Goal: Transaction & Acquisition: Book appointment/travel/reservation

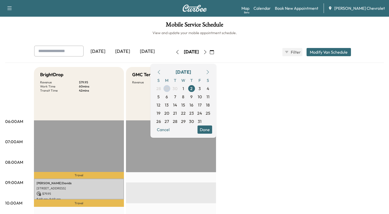
click at [207, 52] on icon "button" at bounding box center [205, 52] width 4 height 4
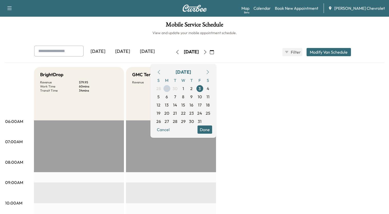
click at [175, 52] on icon "button" at bounding box center [177, 52] width 4 height 4
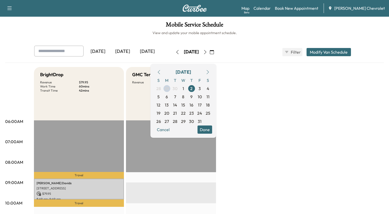
click at [175, 52] on icon "button" at bounding box center [177, 52] width 4 height 4
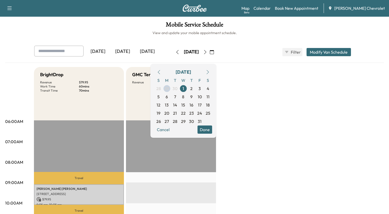
click at [176, 51] on icon "button" at bounding box center [177, 52] width 2 height 4
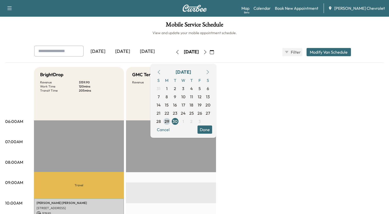
click at [169, 121] on span "29" at bounding box center [166, 121] width 5 height 6
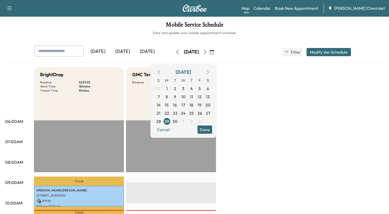
click at [207, 53] on icon "button" at bounding box center [205, 52] width 4 height 4
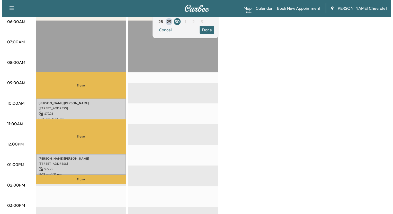
scroll to position [103, 0]
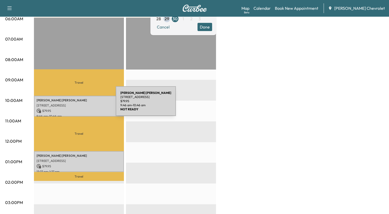
click at [77, 104] on p "[STREET_ADDRESS]" at bounding box center [78, 106] width 85 height 4
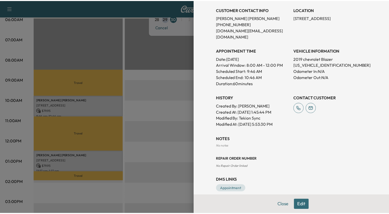
scroll to position [106, 0]
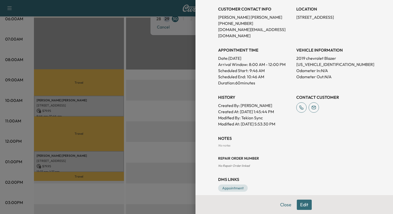
click at [291, 124] on div "Appointment Details Services LOF - LUBE, OIL AND OIL FILTER WITH ROTATE SERVICE…" at bounding box center [294, 48] width 164 height 308
click at [158, 92] on div at bounding box center [196, 107] width 393 height 214
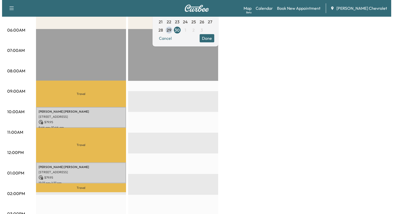
scroll to position [103, 0]
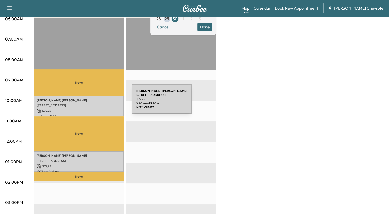
click at [93, 104] on p "[STREET_ADDRESS]" at bounding box center [78, 106] width 85 height 4
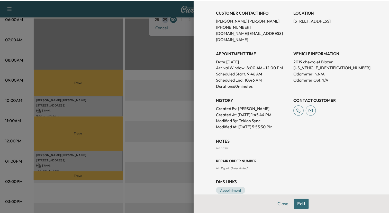
scroll to position [106, 0]
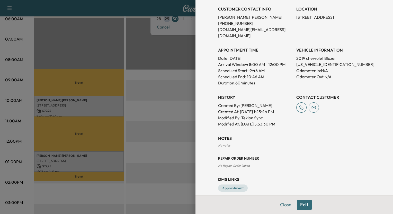
click at [156, 64] on div at bounding box center [196, 107] width 393 height 214
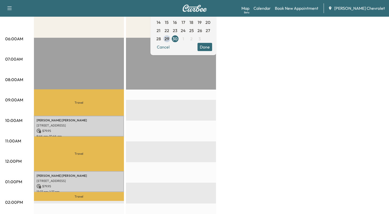
scroll to position [51, 0]
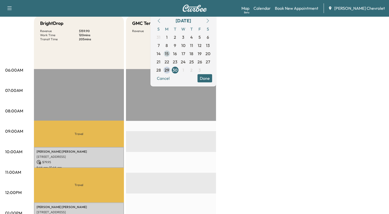
click at [171, 52] on span "15" at bounding box center [167, 54] width 8 height 8
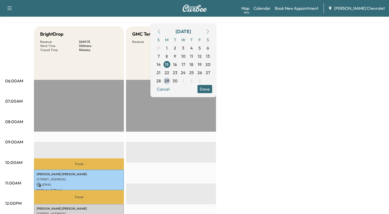
scroll to position [26, 0]
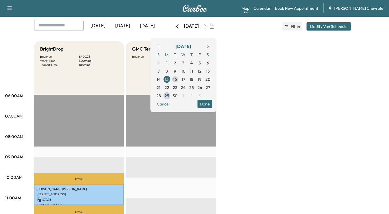
click at [179, 78] on span "16" at bounding box center [175, 79] width 8 height 8
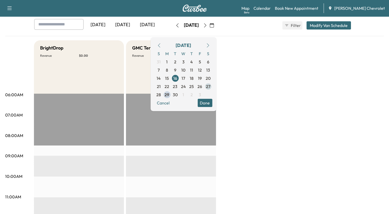
scroll to position [26, 0]
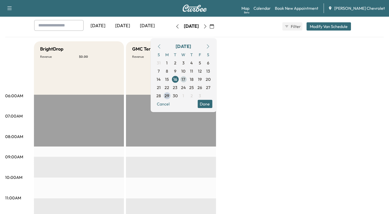
click at [185, 79] on span "17" at bounding box center [183, 79] width 4 height 6
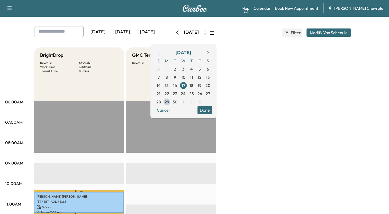
scroll to position [51, 0]
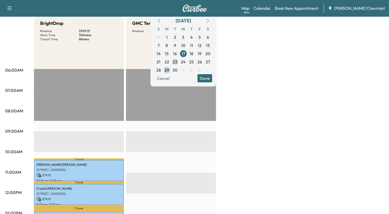
click at [177, 61] on span "23" at bounding box center [175, 62] width 5 height 6
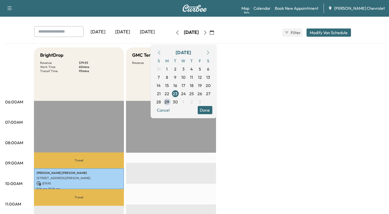
scroll to position [51, 0]
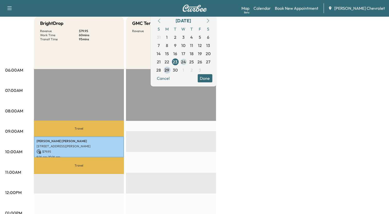
click at [186, 61] on span "24" at bounding box center [183, 62] width 5 height 6
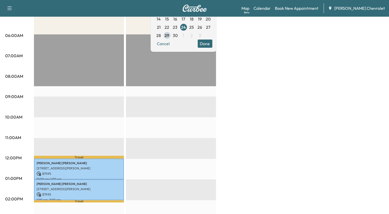
scroll to position [77, 0]
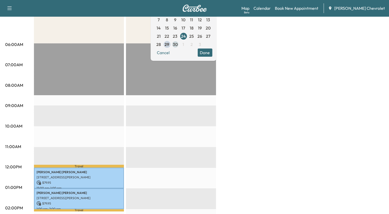
click at [178, 45] on span "30" at bounding box center [175, 44] width 5 height 6
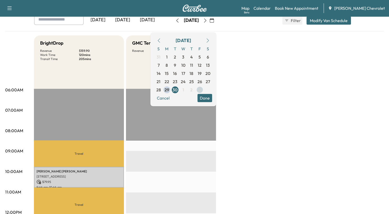
scroll to position [26, 0]
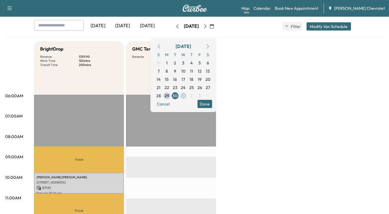
click at [187, 93] on span "1" at bounding box center [183, 96] width 8 height 8
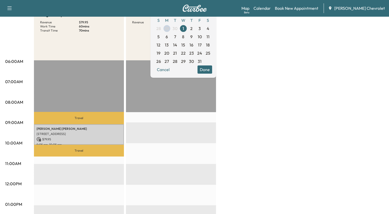
scroll to position [51, 0]
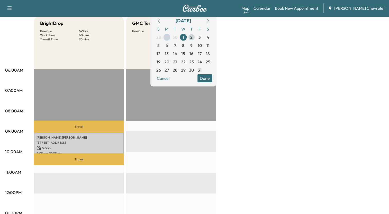
click at [192, 38] on span "2" at bounding box center [191, 37] width 2 height 6
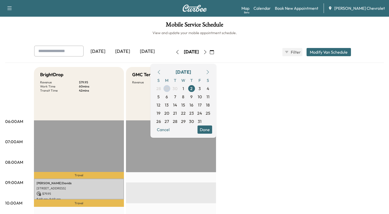
click at [175, 50] on icon "button" at bounding box center [177, 52] width 4 height 4
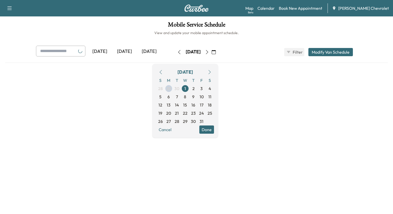
click at [177, 50] on icon "button" at bounding box center [179, 52] width 4 height 4
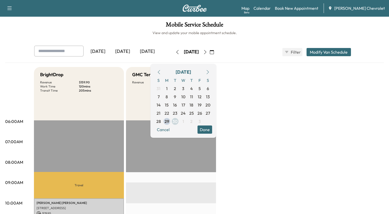
click at [177, 122] on span "30" at bounding box center [174, 121] width 5 height 6
click at [212, 128] on button "Done" at bounding box center [204, 130] width 15 height 8
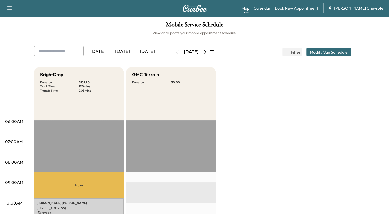
click at [311, 8] on link "Book New Appointment" at bounding box center [296, 8] width 43 height 6
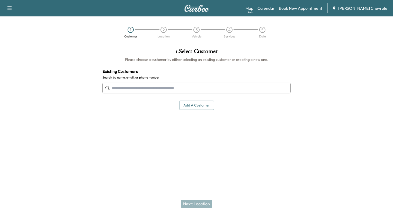
click at [225, 88] on input "text" at bounding box center [196, 88] width 188 height 11
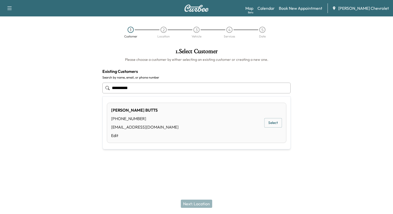
click at [274, 121] on button "Select" at bounding box center [273, 123] width 18 height 10
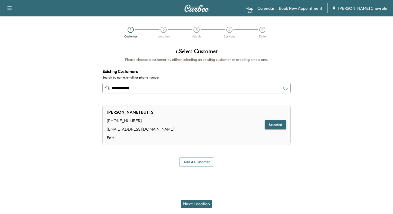
type input "**********"
click at [211, 201] on button "Next: Location" at bounding box center [196, 204] width 31 height 8
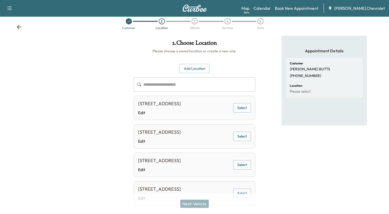
scroll to position [7, 0]
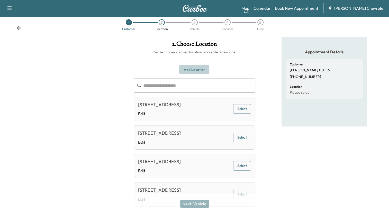
click at [198, 69] on button "Add Location" at bounding box center [194, 70] width 30 height 10
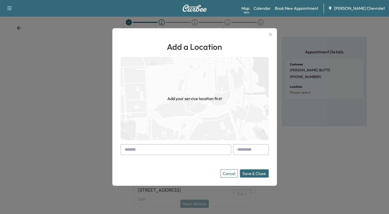
click at [163, 151] on input "text" at bounding box center [176, 149] width 111 height 11
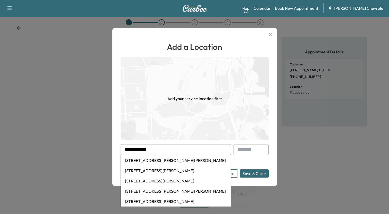
click at [170, 163] on li "[STREET_ADDRESS][PERSON_NAME][PERSON_NAME]" at bounding box center [176, 160] width 110 height 10
type input "**********"
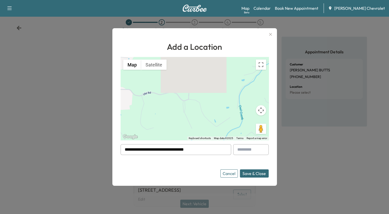
click at [255, 173] on button "Save & Close" at bounding box center [254, 174] width 29 height 8
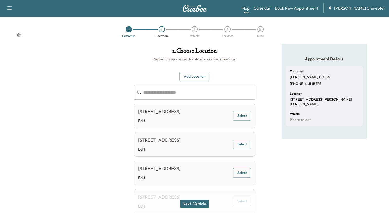
scroll to position [0, 0]
click at [197, 204] on button "Next: Vehicle" at bounding box center [194, 204] width 29 height 8
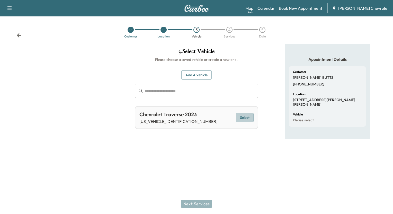
click at [244, 115] on button "Select" at bounding box center [245, 118] width 18 height 10
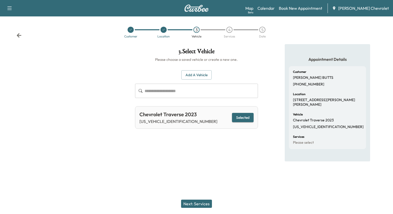
click at [204, 203] on button "Next: Services" at bounding box center [196, 204] width 31 height 8
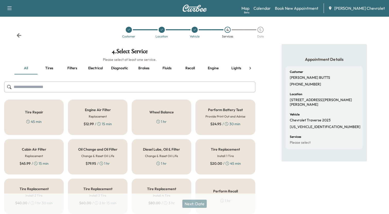
click at [106, 157] on h6 "Change & Reset Oil Life" at bounding box center [97, 156] width 33 height 5
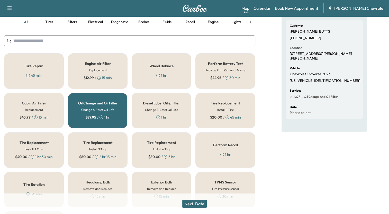
scroll to position [51, 0]
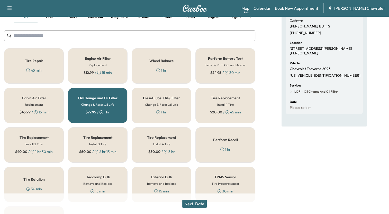
click at [200, 202] on button "Next: Date" at bounding box center [194, 204] width 24 height 8
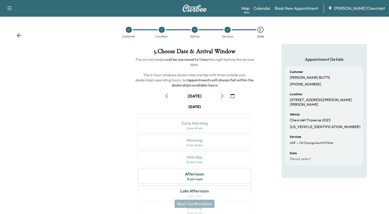
click at [166, 95] on icon "button" at bounding box center [166, 96] width 2 height 4
click at [223, 96] on icon "button" at bounding box center [222, 96] width 2 height 4
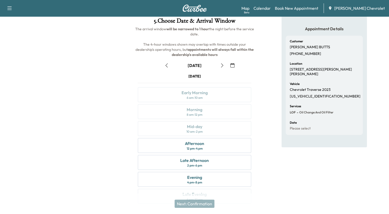
scroll to position [42, 0]
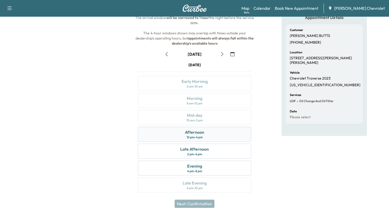
click at [192, 135] on div "12 pm - 4 pm" at bounding box center [194, 137] width 16 height 4
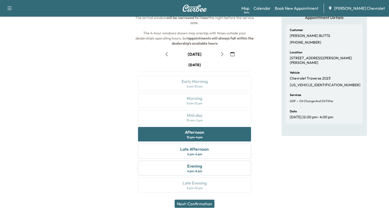
click at [197, 205] on button "Next: Confirmation" at bounding box center [194, 204] width 40 height 8
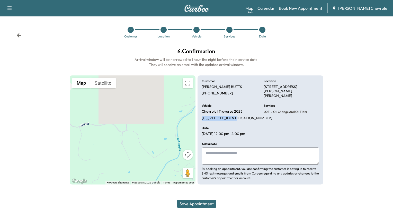
drag, startPoint x: 201, startPoint y: 115, endPoint x: 240, endPoint y: 120, distance: 38.9
click at [240, 120] on div "Customer [PERSON_NAME] [PHONE_NUMBER] Location [STREET_ADDRESS][PERSON_NAME][PE…" at bounding box center [260, 130] width 126 height 109
drag, startPoint x: 240, startPoint y: 120, endPoint x: 233, endPoint y: 116, distance: 7.8
copy p "[US_VEHICLE_IDENTIFICATION_NUMBER]"
drag, startPoint x: 202, startPoint y: 93, endPoint x: 223, endPoint y: 94, distance: 20.8
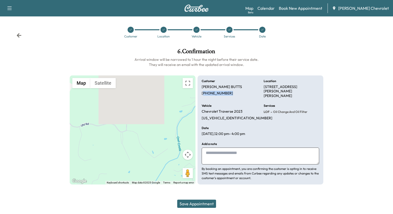
click at [223, 94] on p "[PHONE_NUMBER]" at bounding box center [216, 93] width 31 height 5
drag, startPoint x: 223, startPoint y: 94, endPoint x: 216, endPoint y: 94, distance: 7.0
copy p "513) 633-1124"
click at [240, 153] on textarea at bounding box center [259, 156] width 117 height 17
type textarea "**********"
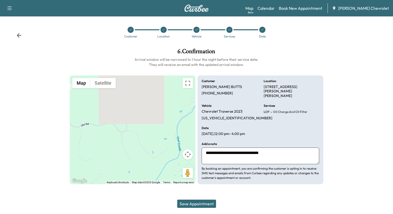
click at [206, 203] on button "Save Appointment" at bounding box center [196, 204] width 39 height 8
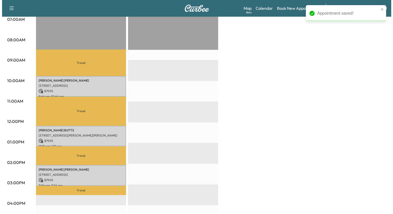
scroll to position [154, 0]
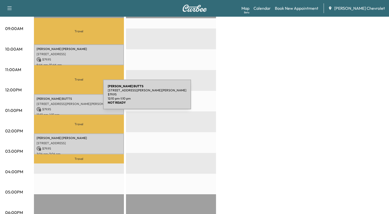
click at [65, 98] on p "[PERSON_NAME]" at bounding box center [78, 99] width 85 height 4
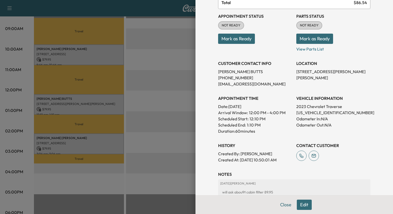
click at [301, 207] on button "Edit" at bounding box center [304, 205] width 15 height 10
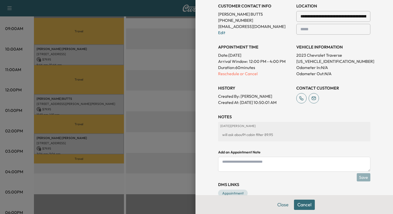
scroll to position [131, 0]
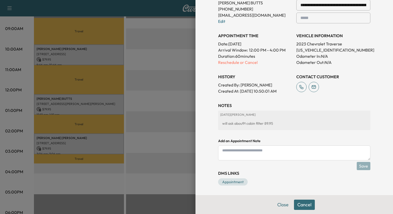
click at [277, 152] on textarea at bounding box center [294, 153] width 152 height 15
type textarea "**********"
click at [359, 168] on button "Save" at bounding box center [363, 166] width 14 height 8
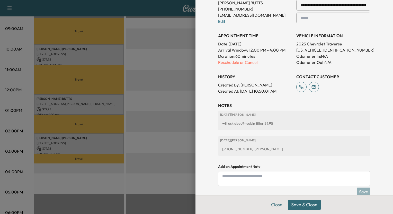
click at [309, 201] on button "Save & Close" at bounding box center [304, 205] width 33 height 10
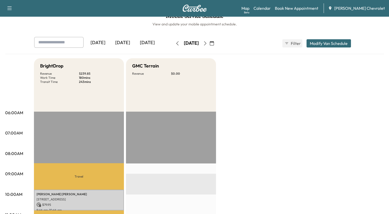
scroll to position [0, 0]
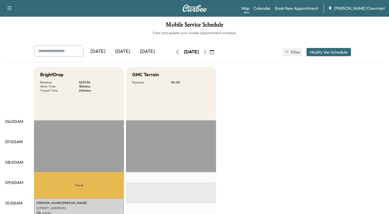
click at [207, 50] on icon "button" at bounding box center [205, 52] width 4 height 4
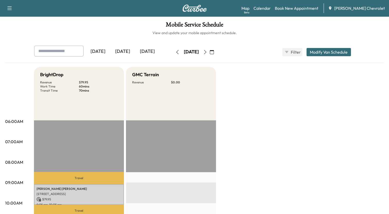
click at [207, 53] on icon "button" at bounding box center [205, 52] width 4 height 4
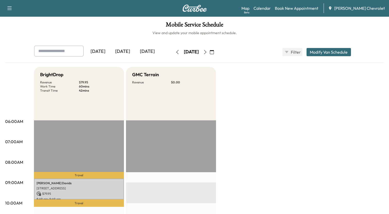
click at [175, 50] on icon "button" at bounding box center [177, 52] width 4 height 4
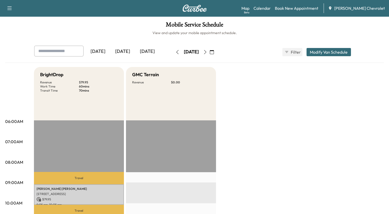
click at [175, 50] on icon "button" at bounding box center [177, 52] width 4 height 4
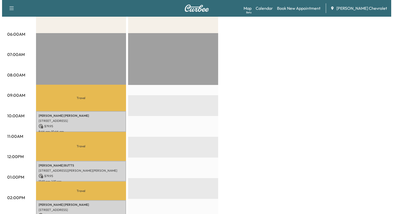
scroll to position [103, 0]
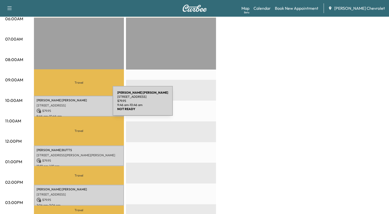
click at [74, 104] on p "[STREET_ADDRESS]" at bounding box center [78, 106] width 85 height 4
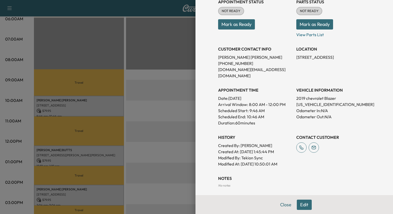
scroll to position [77, 0]
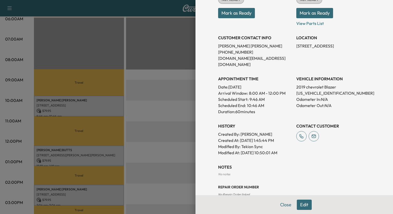
drag, startPoint x: 292, startPoint y: 45, endPoint x: 368, endPoint y: 46, distance: 75.8
click at [368, 46] on div "Appointment Details Services LOF - LUBE, OIL AND OIL FILTER WITH ROTATE SERVICE…" at bounding box center [294, 77] width 164 height 308
drag, startPoint x: 368, startPoint y: 46, endPoint x: 358, endPoint y: 45, distance: 9.8
copy p "[STREET_ADDRESS],"
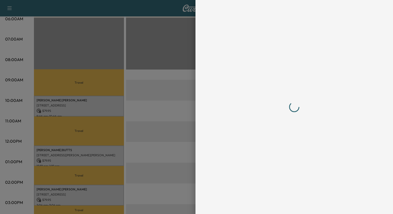
scroll to position [0, 0]
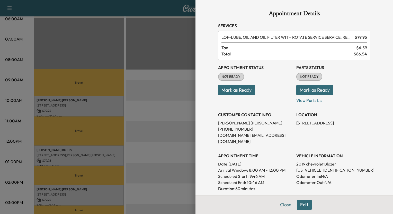
click at [166, 30] on div at bounding box center [196, 107] width 393 height 214
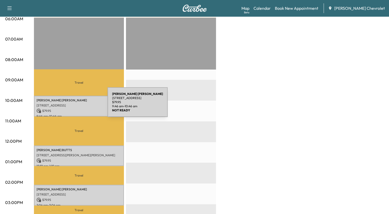
click at [69, 105] on p "[STREET_ADDRESS]" at bounding box center [78, 106] width 85 height 4
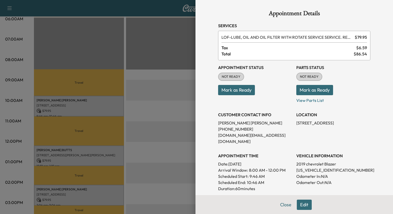
drag, startPoint x: 291, startPoint y: 124, endPoint x: 368, endPoint y: 123, distance: 77.4
click at [368, 123] on div "Appointment Details Services LOF - LUBE, OIL AND OIL FILTER WITH ROTATE SERVICE…" at bounding box center [294, 154] width 164 height 308
drag, startPoint x: 368, startPoint y: 123, endPoint x: 360, endPoint y: 123, distance: 8.5
copy p "[STREET_ADDRESS],"
